Goal: Use online tool/utility: Utilize a website feature to perform a specific function

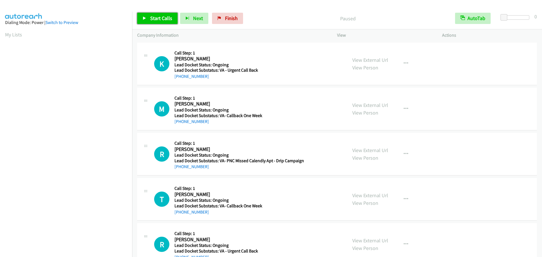
click at [172, 23] on link "Start Calls" at bounding box center [157, 18] width 40 height 11
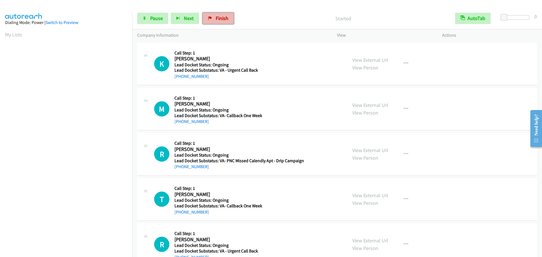
click at [213, 19] on link "Finish" at bounding box center [218, 18] width 31 height 11
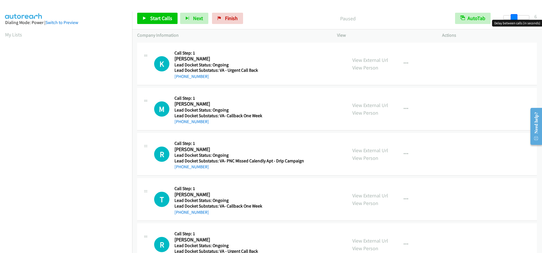
click at [514, 17] on div at bounding box center [516, 17] width 26 height 5
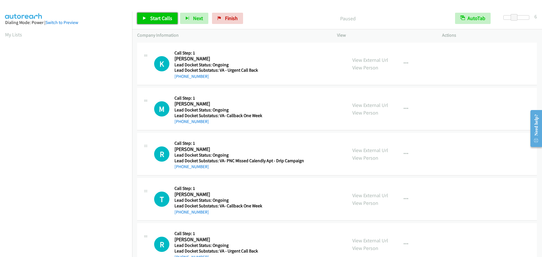
click at [170, 22] on link "Start Calls" at bounding box center [157, 18] width 40 height 11
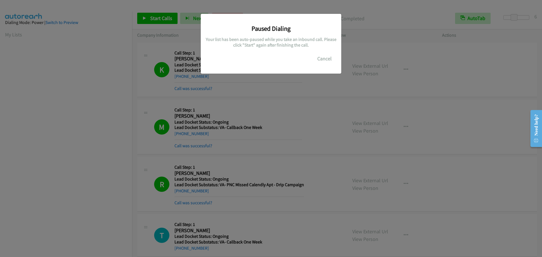
scroll to position [60, 0]
click at [324, 57] on button "Cancel" at bounding box center [324, 58] width 25 height 11
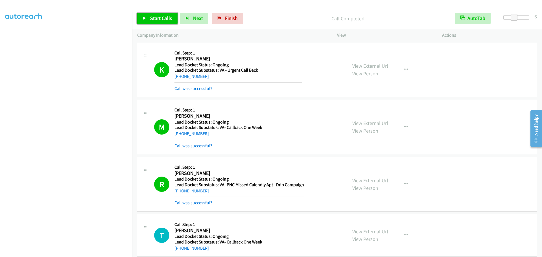
click at [163, 18] on span "Start Calls" at bounding box center [161, 18] width 22 height 6
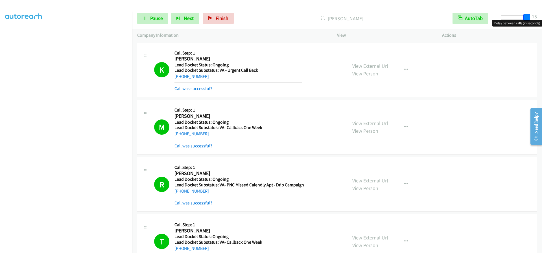
click at [527, 18] on div at bounding box center [514, 17] width 26 height 5
